Goal: Navigation & Orientation: Find specific page/section

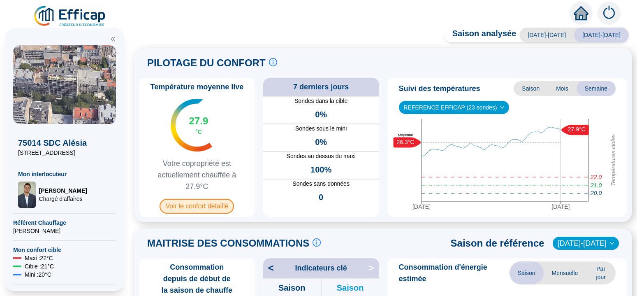
click at [204, 208] on span "Voir le confort détaillé" at bounding box center [197, 206] width 74 height 15
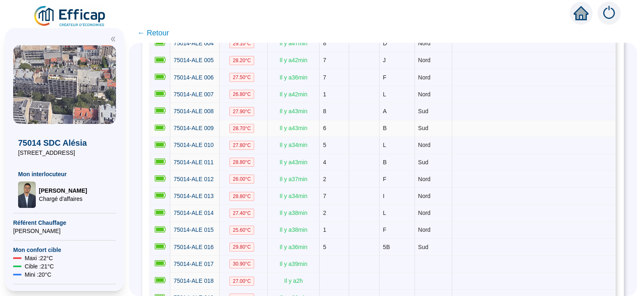
scroll to position [52, 0]
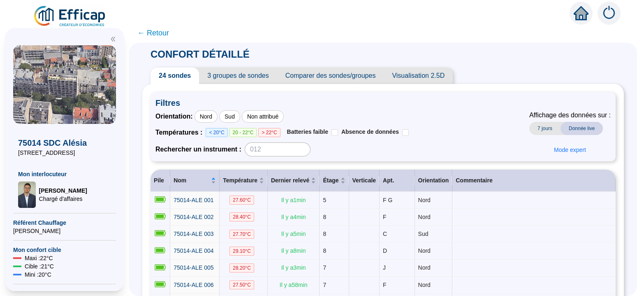
click at [497, 10] on img at bounding box center [609, 13] width 23 height 23
